Goal: Task Accomplishment & Management: Use online tool/utility

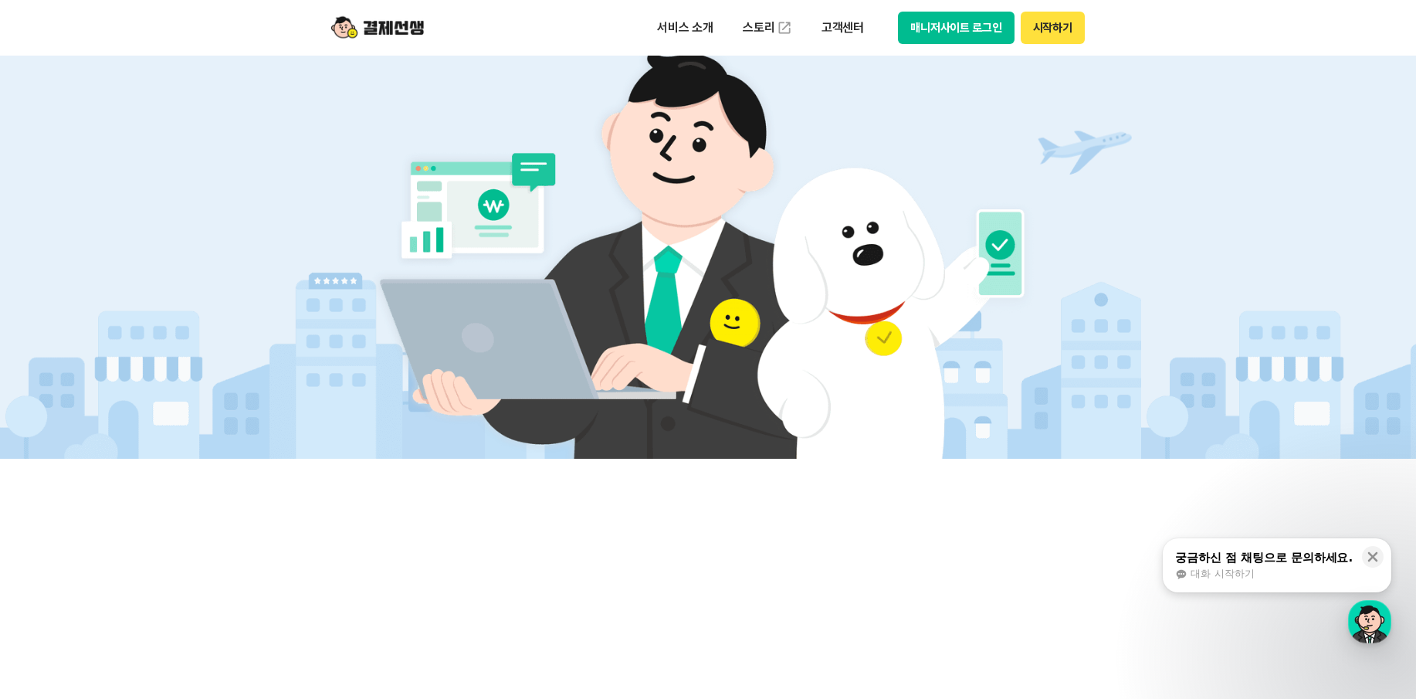
scroll to position [695, 0]
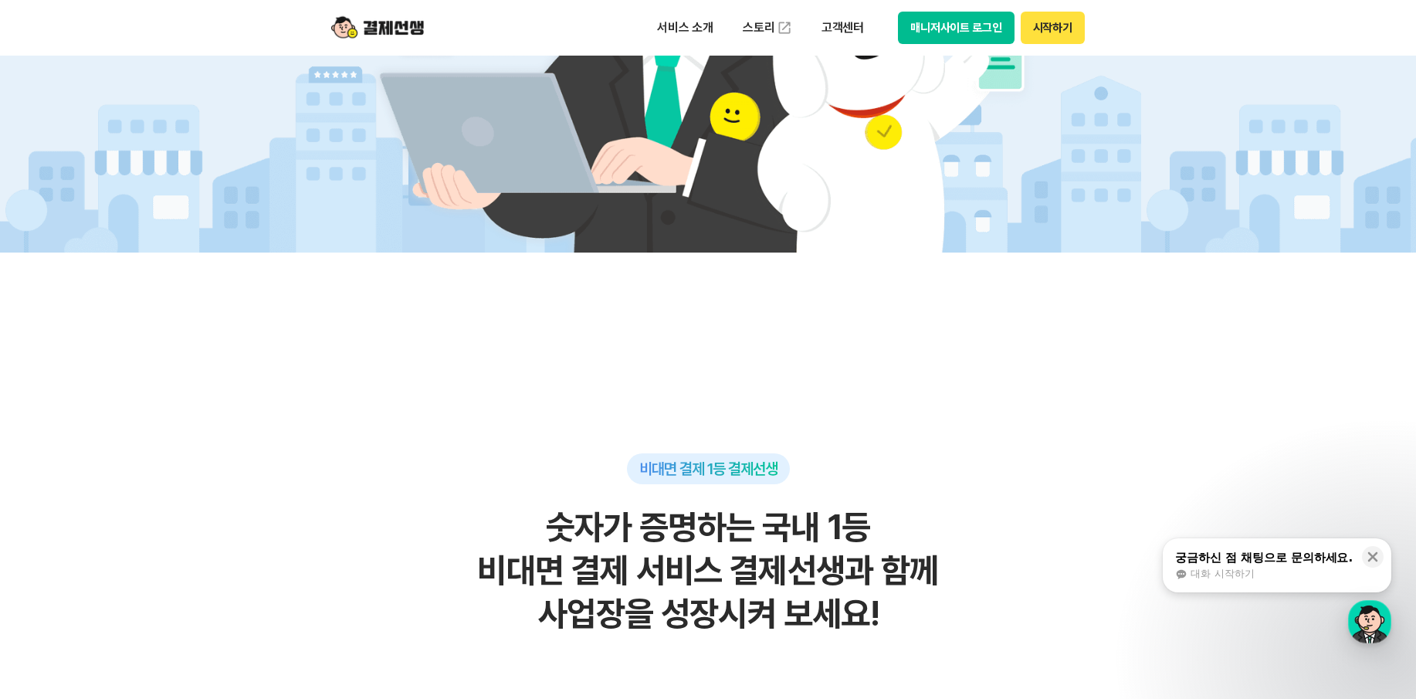
click at [1033, 22] on button "시작하기" at bounding box center [1053, 28] width 64 height 32
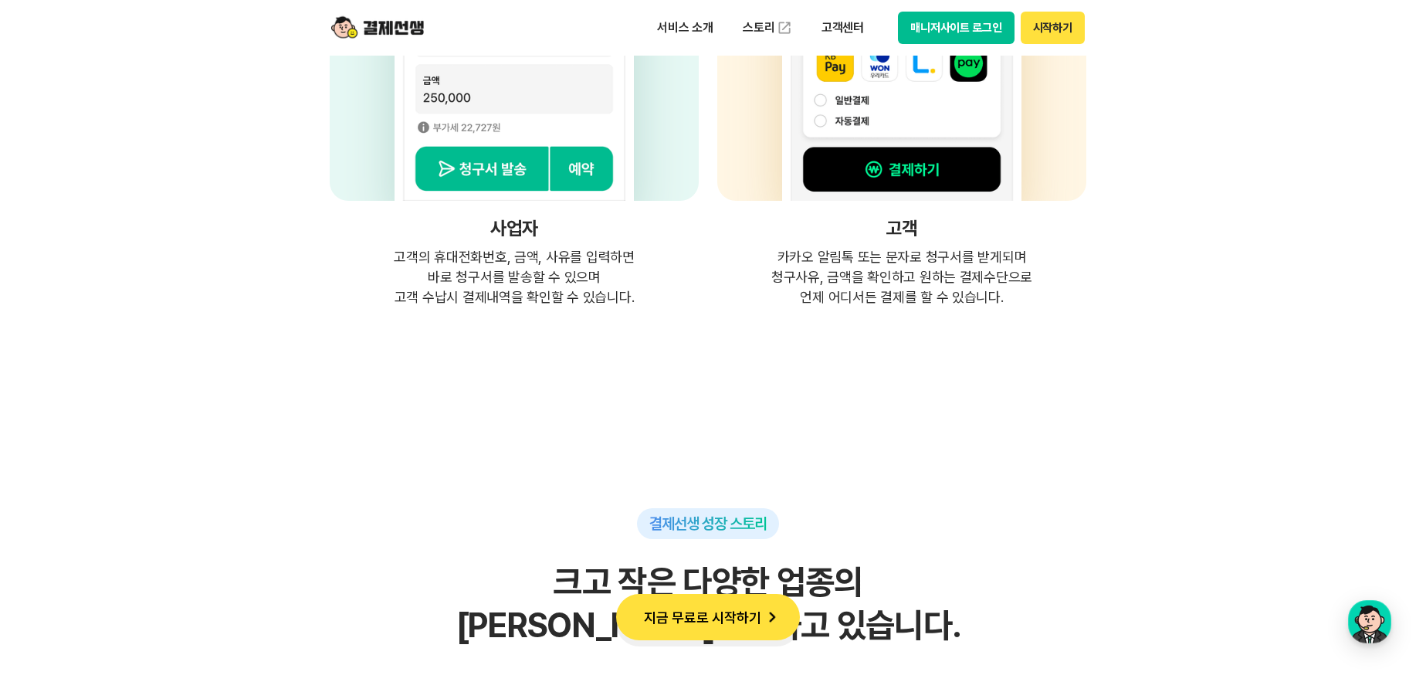
scroll to position [4093, 0]
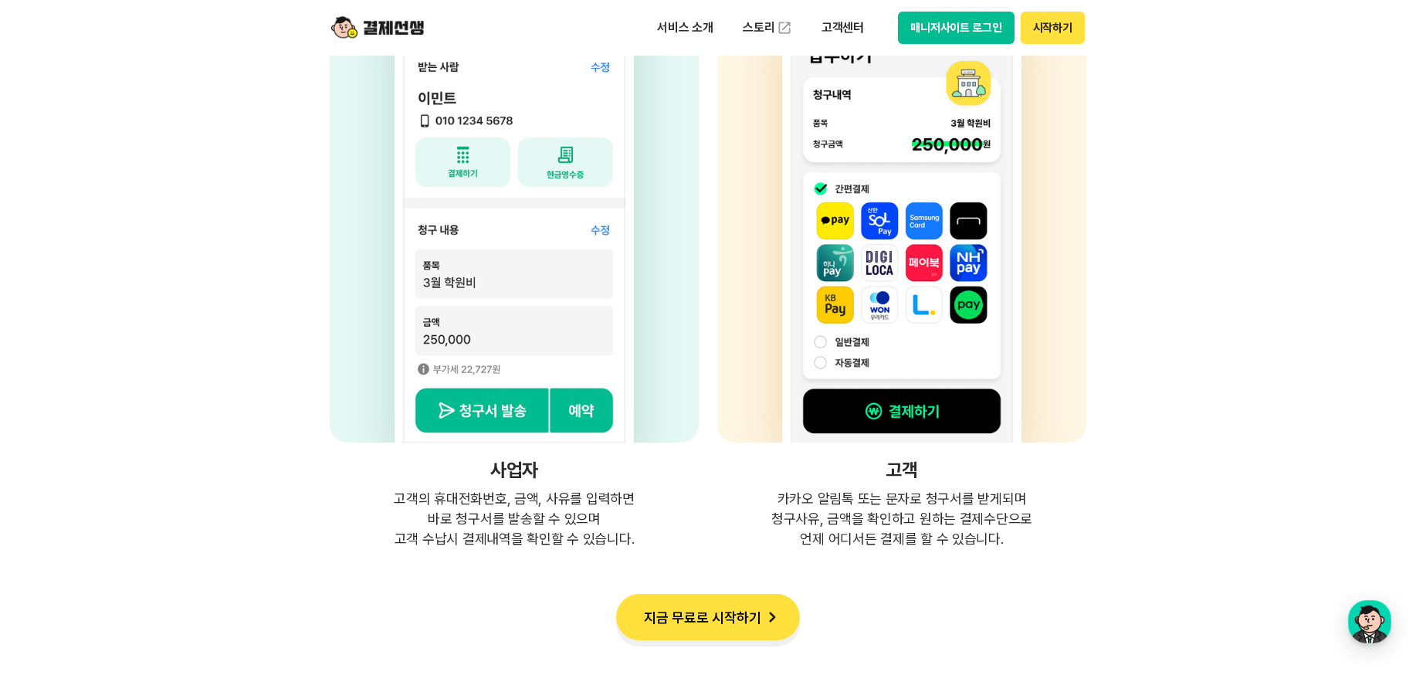
click at [897, 474] on h4 "고객" at bounding box center [902, 470] width 369 height 19
click at [896, 434] on img at bounding box center [901, 218] width 239 height 450
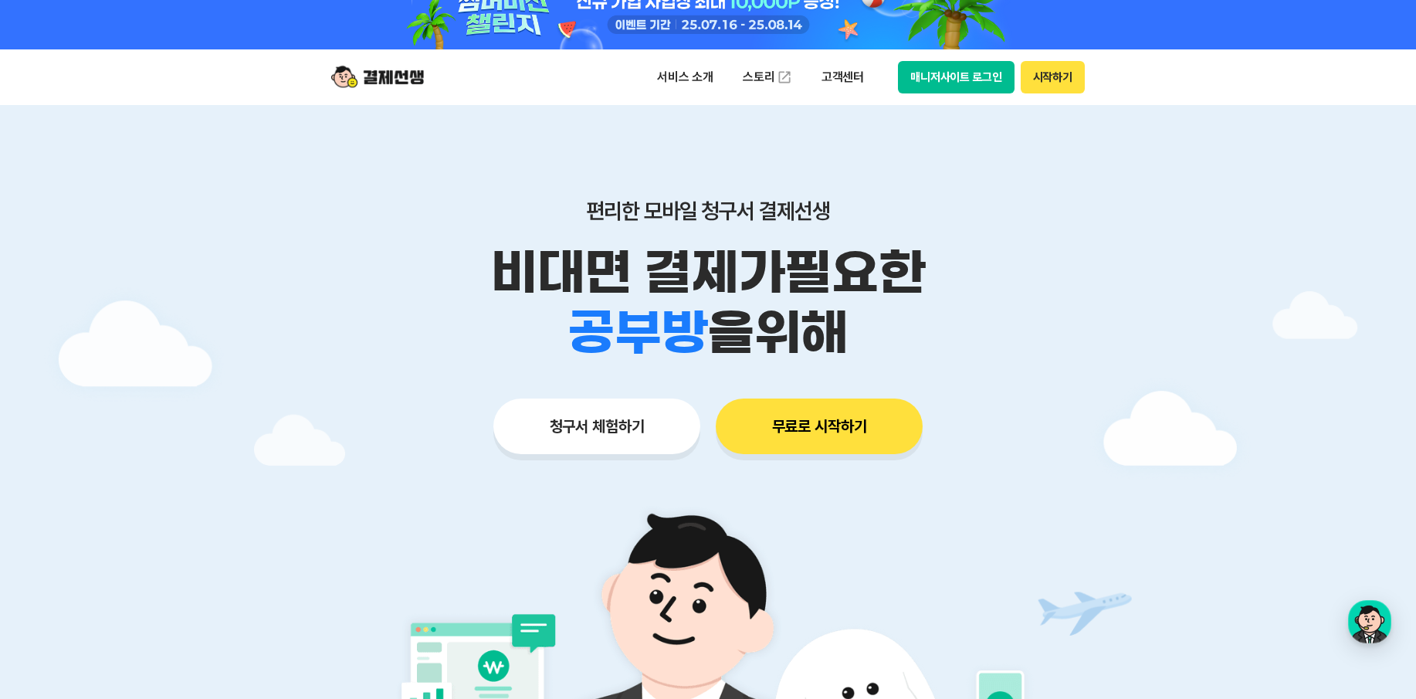
scroll to position [0, 0]
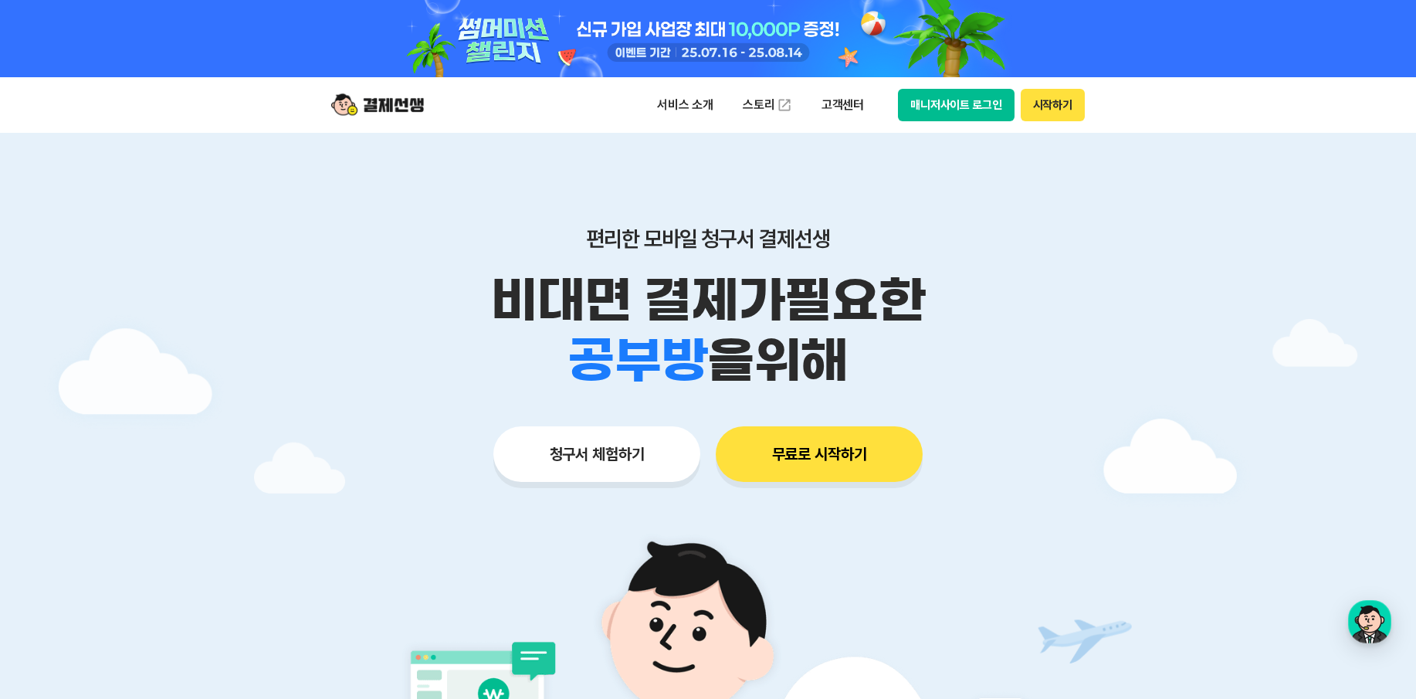
click at [805, 447] on button "무료로 시작하기" at bounding box center [819, 454] width 207 height 56
click at [833, 107] on p "고객센터" at bounding box center [843, 105] width 64 height 28
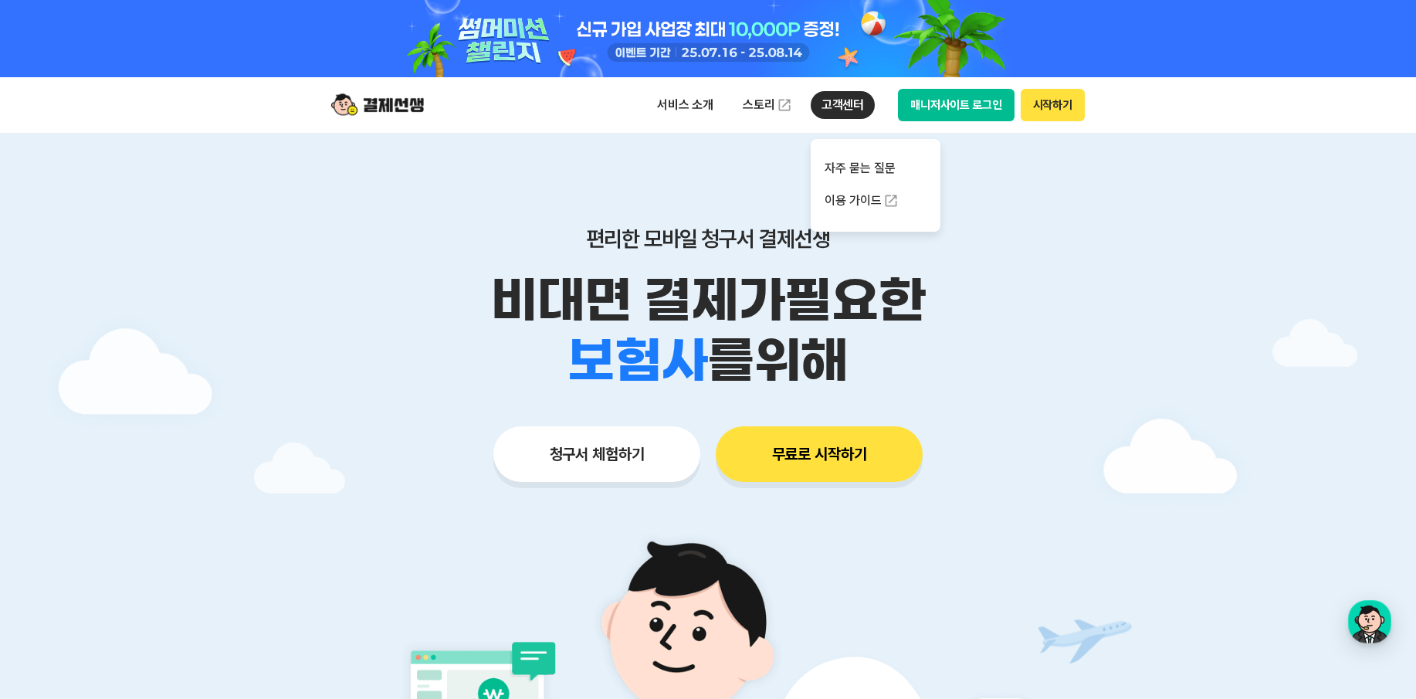
click at [833, 107] on p "고객센터" at bounding box center [843, 105] width 64 height 28
click at [385, 98] on img at bounding box center [377, 104] width 93 height 29
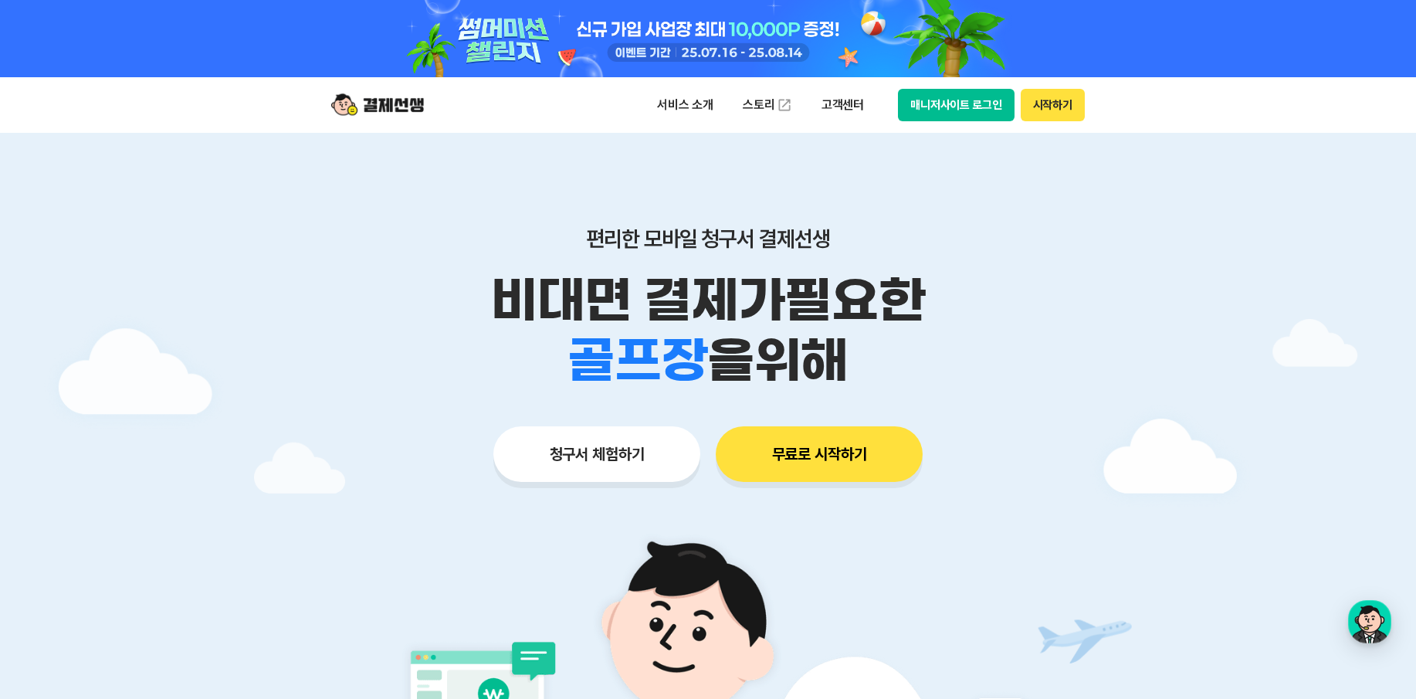
click at [617, 473] on button "청구서 체험하기" at bounding box center [597, 454] width 207 height 56
